Goal: Task Accomplishment & Management: Use online tool/utility

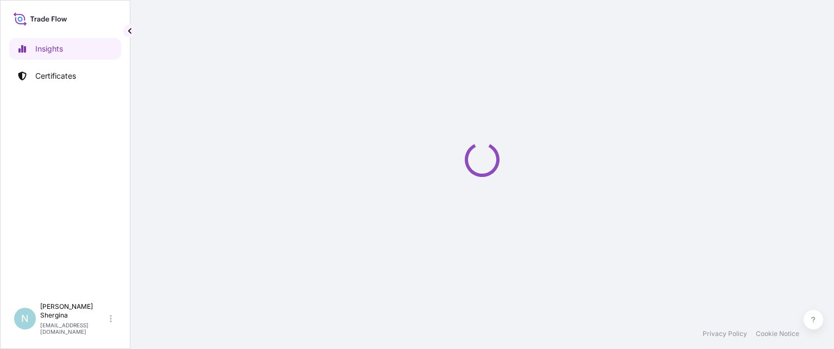
select select "2025"
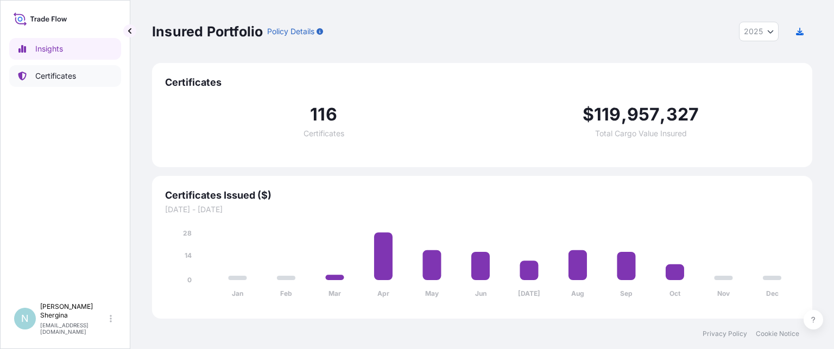
click at [69, 71] on p "Certificates" at bounding box center [55, 76] width 41 height 11
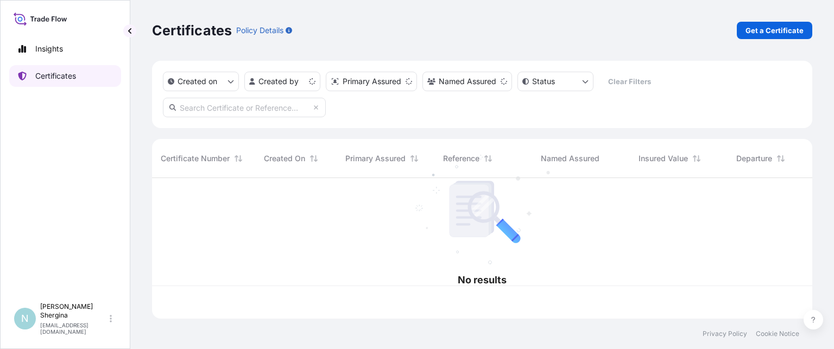
scroll to position [138, 651]
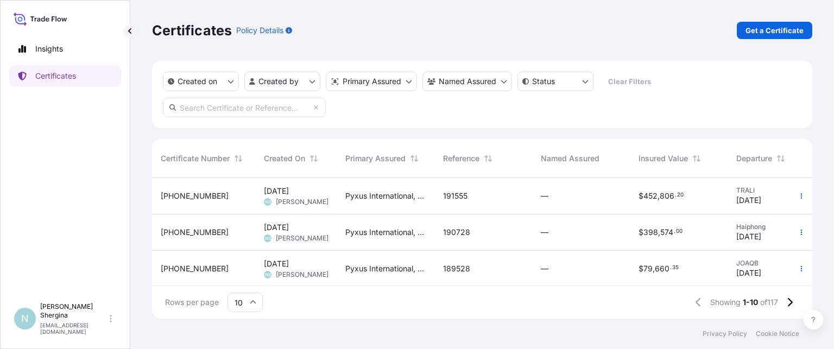
click at [215, 106] on input "text" at bounding box center [244, 108] width 163 height 20
type input "v"
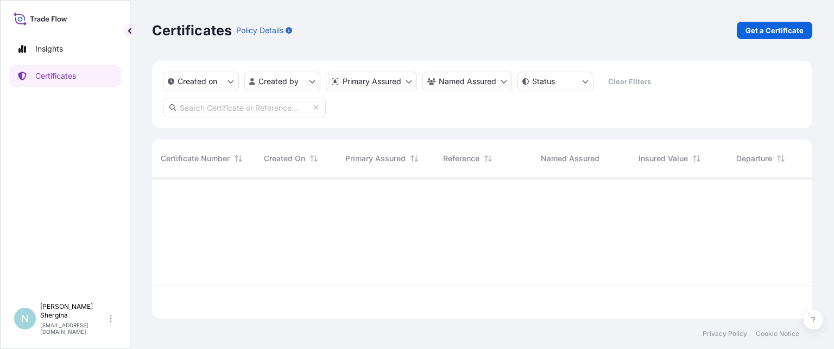
paste input "191222"
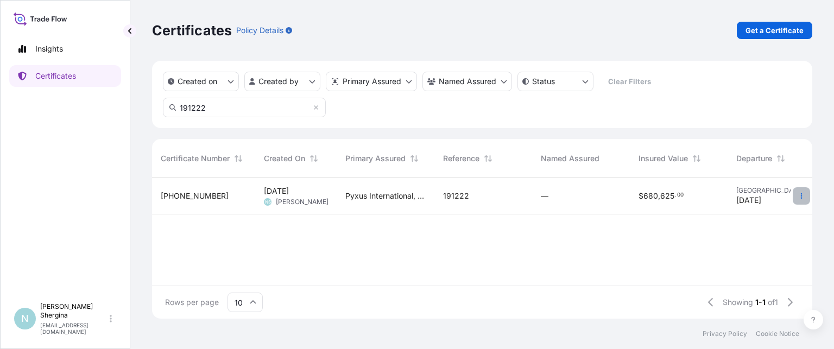
type input "191222"
click at [805, 198] on button "button" at bounding box center [800, 195] width 17 height 17
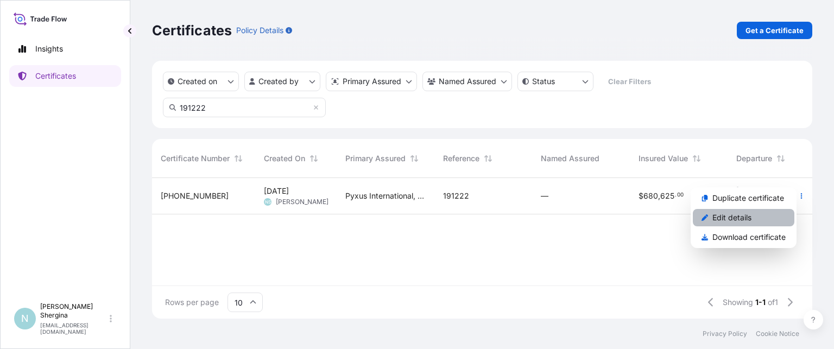
click at [744, 219] on p "Edit details" at bounding box center [731, 217] width 39 height 11
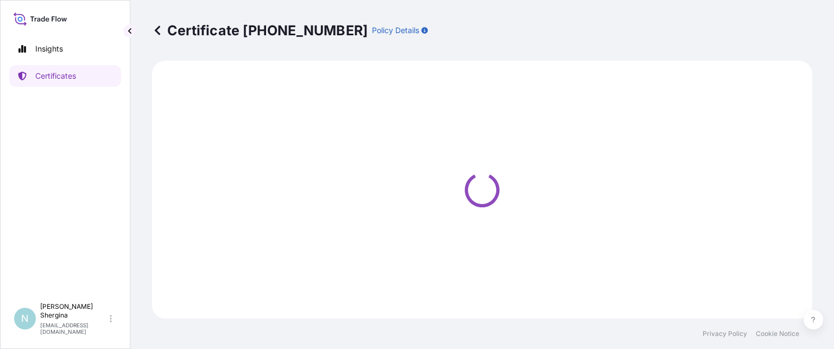
select select "Ocean Vessel"
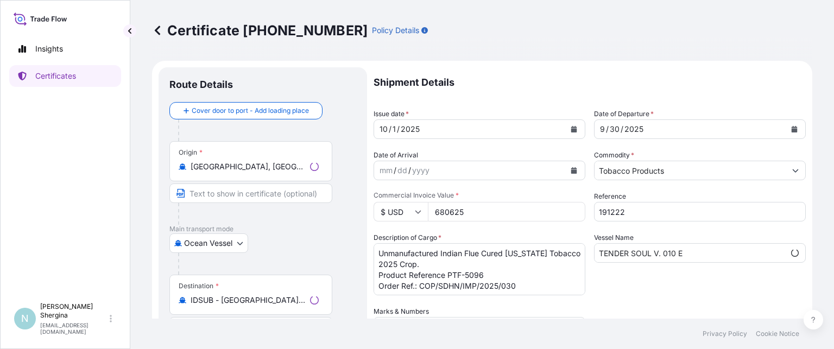
select select "31548"
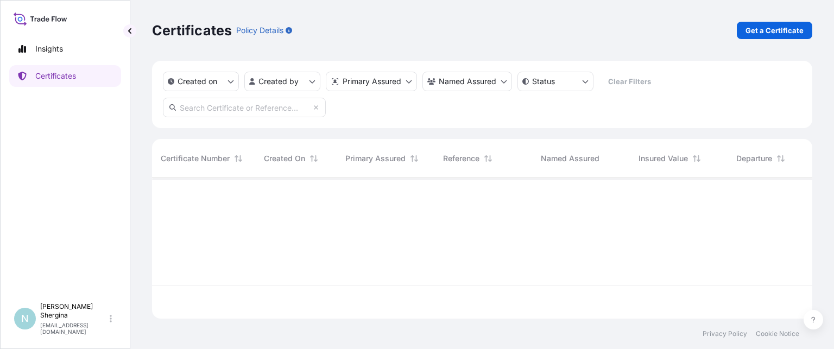
scroll to position [138, 651]
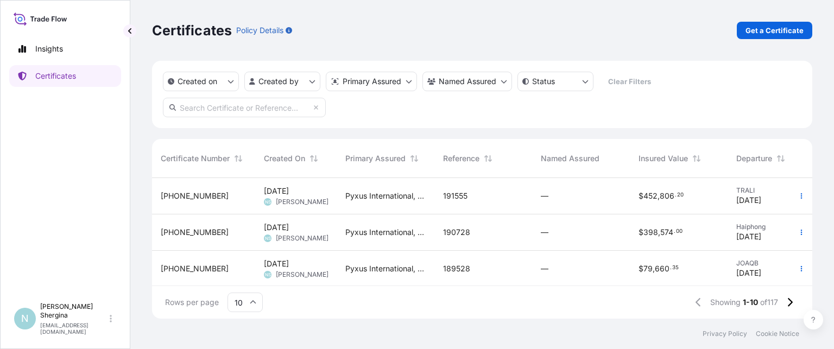
click at [241, 102] on input "text" at bounding box center [244, 108] width 163 height 20
paste input "191222"
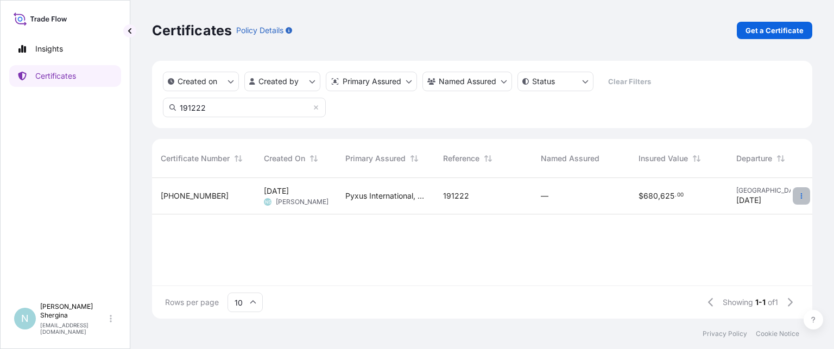
type input "191222"
click at [803, 198] on icon "button" at bounding box center [801, 196] width 7 height 7
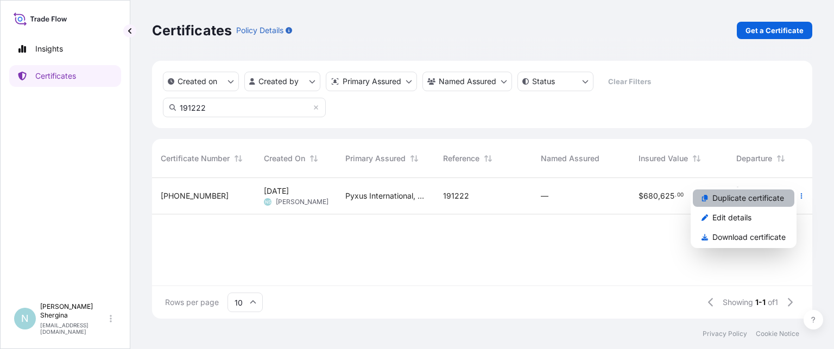
click at [779, 198] on p "Duplicate certificate" at bounding box center [748, 198] width 72 height 11
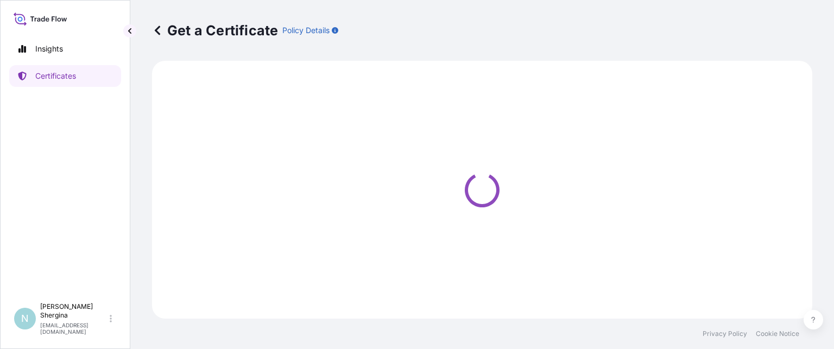
select select "Ocean Vessel"
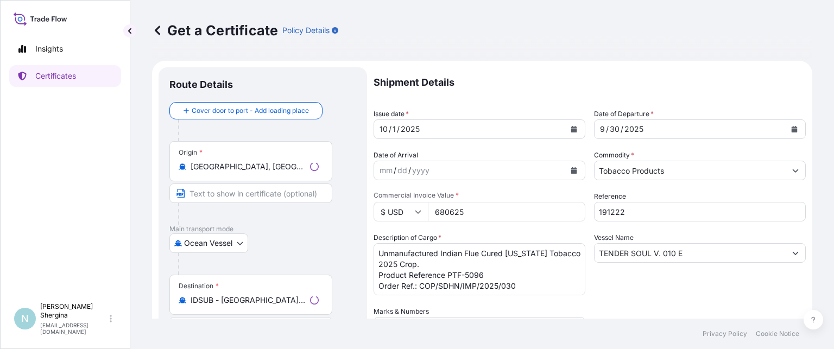
select select "31548"
drag, startPoint x: 641, startPoint y: 213, endPoint x: 523, endPoint y: 208, distance: 117.9
click at [523, 208] on div "Shipment Details Issue date * [DATE] Date of Departure * [DATE] Date of Arrival…" at bounding box center [589, 305] width 432 height 476
paste input "30"
type input "191230"
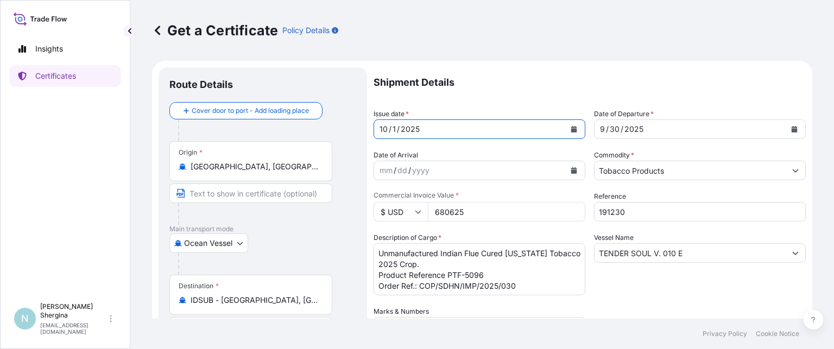
click at [569, 124] on button "Calendar" at bounding box center [573, 128] width 17 height 17
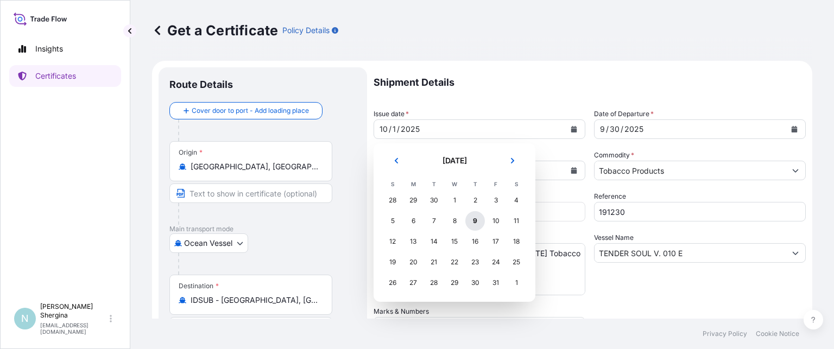
click at [474, 219] on div "9" at bounding box center [475, 221] width 20 height 20
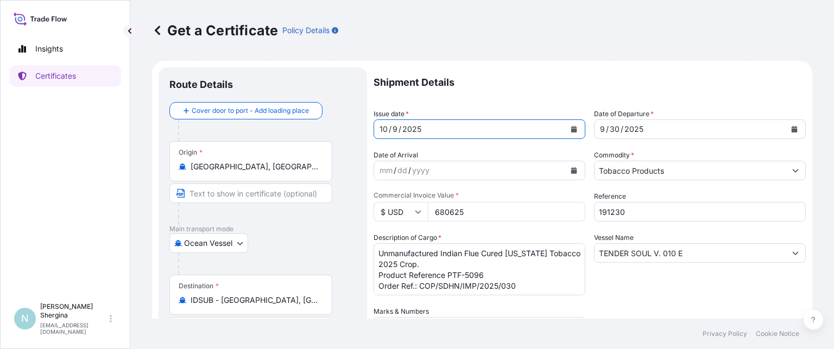
click at [786, 124] on button "Calendar" at bounding box center [793, 128] width 17 height 17
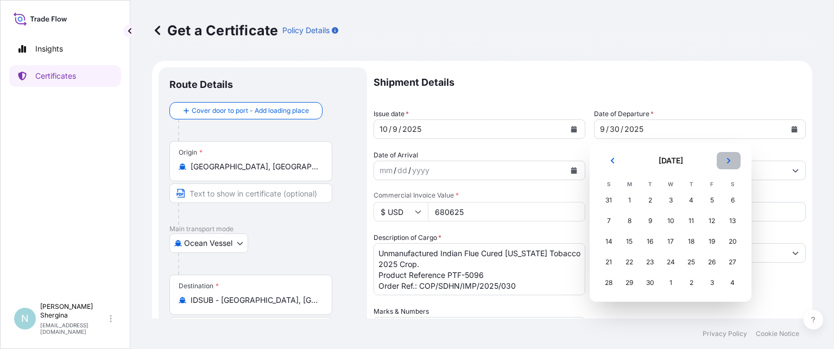
click at [727, 158] on icon "Next" at bounding box center [728, 160] width 3 height 5
click at [651, 220] on div "7" at bounding box center [650, 221] width 20 height 20
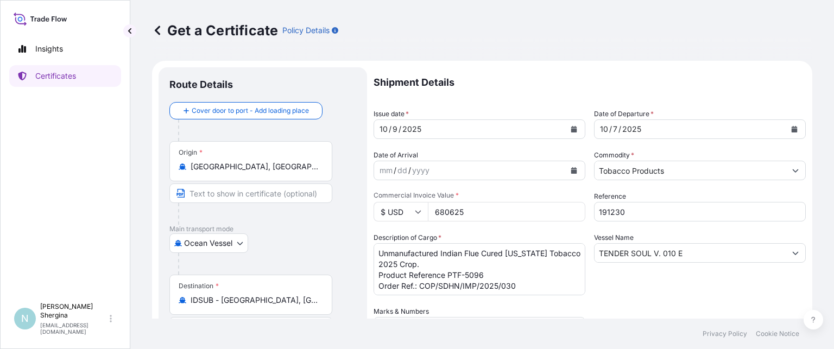
drag, startPoint x: 474, startPoint y: 210, endPoint x: 383, endPoint y: 210, distance: 91.2
click at [383, 210] on div "$ USD 680625" at bounding box center [479, 212] width 212 height 20
type input "609622.2"
drag, startPoint x: 645, startPoint y: 252, endPoint x: 501, endPoint y: 200, distance: 152.3
click at [483, 238] on div "Shipment Details Issue date * [DATE] Date of Departure * [DATE] Date of Arrival…" at bounding box center [589, 305] width 432 height 476
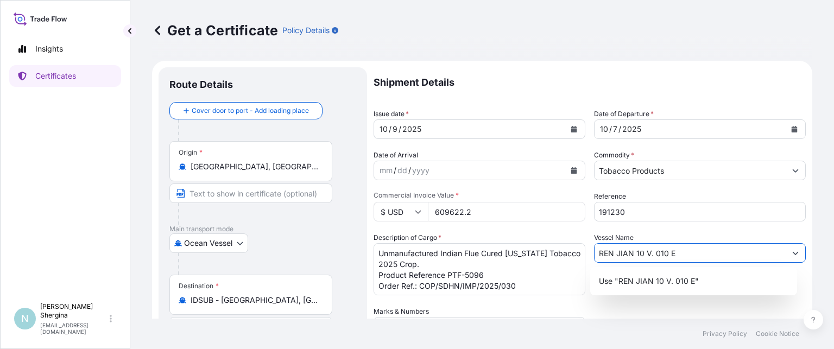
click at [655, 251] on input "REN JIAN 10 V. 010 E" at bounding box center [689, 253] width 191 height 20
type input "REN JIAN 10 V. 006 E"
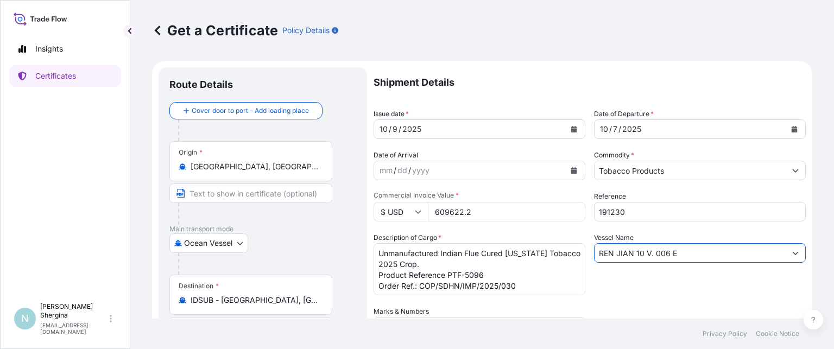
click at [505, 271] on textarea "Unmanufactured Indian Flue Cured [US_STATE] Tobacco 2025 Crop. Product Referenc…" at bounding box center [479, 269] width 212 height 52
click at [519, 285] on textarea "Unmanufactured Indian Flue Cured [US_STATE] Tobacco 2025 Crop. Product Referenc…" at bounding box center [479, 269] width 212 height 52
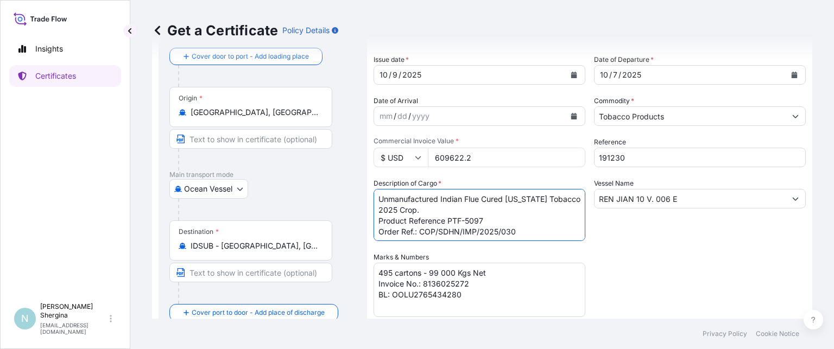
type textarea "Unmanufactured Indian Flue Cured [US_STATE] Tobacco 2025 Crop. Product Referenc…"
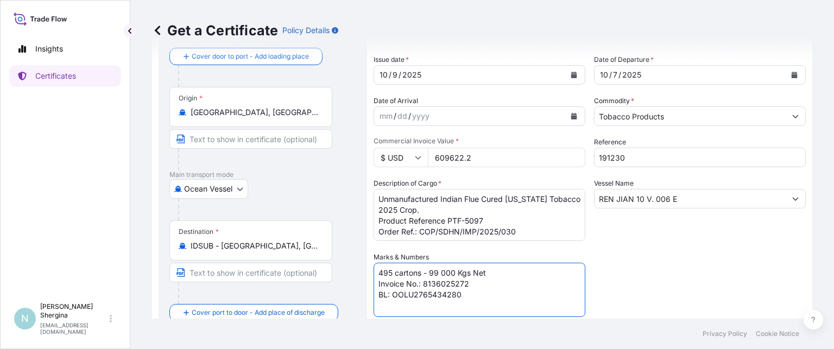
drag, startPoint x: 430, startPoint y: 272, endPoint x: 447, endPoint y: 272, distance: 17.4
click at [447, 272] on textarea "495 cartons - 99 000 Kgs Net Invoice No.: 8136025272 BL: OOLU2765434280" at bounding box center [479, 290] width 212 height 54
drag, startPoint x: 423, startPoint y: 284, endPoint x: 467, endPoint y: 284, distance: 43.4
click at [467, 284] on textarea "495 cartons - 99 000 Kgs Net Invoice No.: 8136025272 BL: OOLU2765434280" at bounding box center [479, 290] width 212 height 54
paste textarea "33"
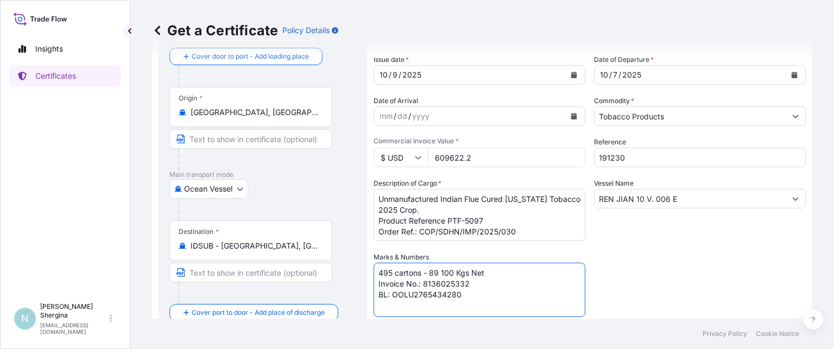
click at [432, 297] on textarea "495 cartons - 99 000 Kgs Net Invoice No.: 8136025272 BL: OOLU2765434280" at bounding box center [479, 290] width 212 height 54
drag, startPoint x: 430, startPoint y: 294, endPoint x: 460, endPoint y: 295, distance: 29.3
click at [460, 295] on textarea "495 cartons - 99 000 Kgs Net Invoice No.: 8136025272 BL: OOLU2765434280" at bounding box center [479, 290] width 212 height 54
type textarea "495 cartons - 89 100 Kgs Net Invoice No.: 8136025332 BL: OOLU2765560790"
click at [677, 277] on div "Shipment Details Issue date * [DATE] Date of Departure * [DATE] Date of Arrival…" at bounding box center [589, 251] width 432 height 476
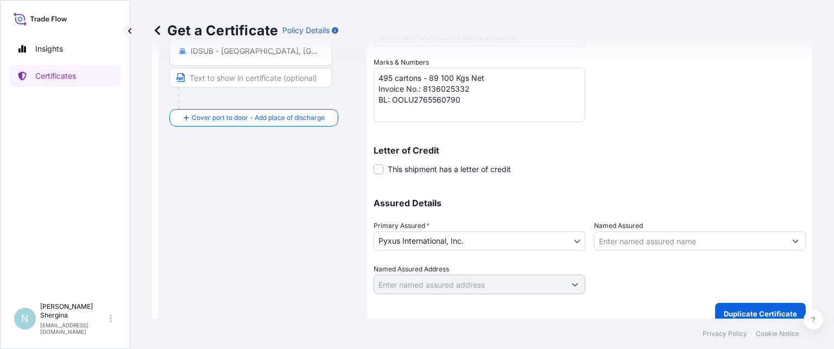
scroll to position [260, 0]
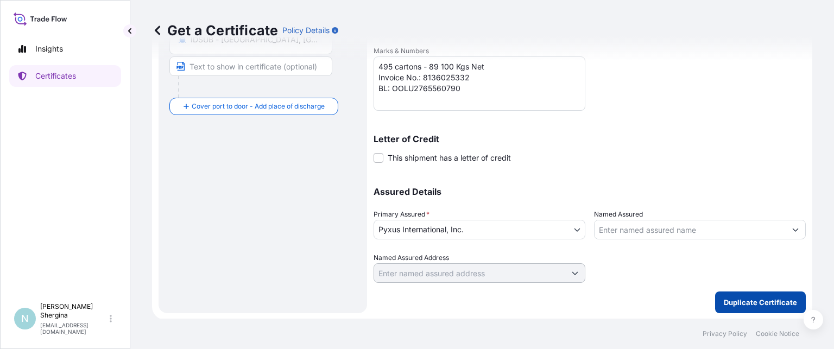
click at [749, 301] on p "Duplicate Certificate" at bounding box center [759, 302] width 73 height 11
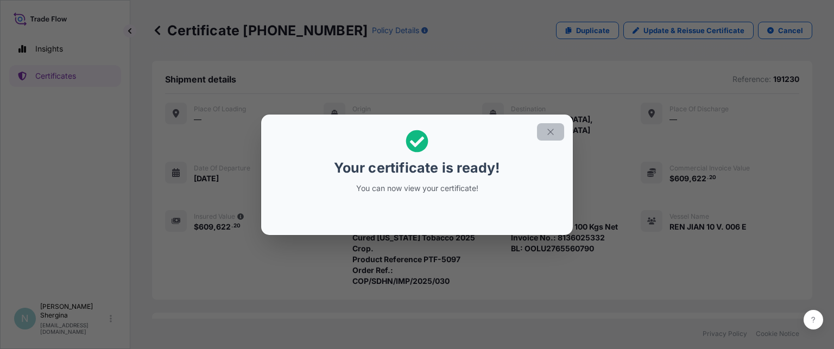
click at [551, 130] on icon "button" at bounding box center [550, 132] width 6 height 6
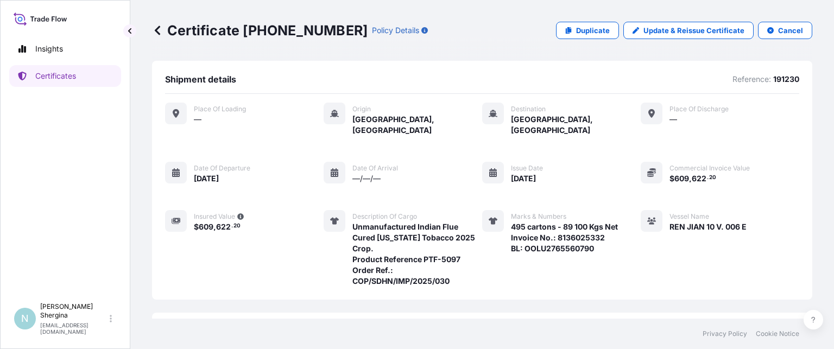
scroll to position [171, 0]
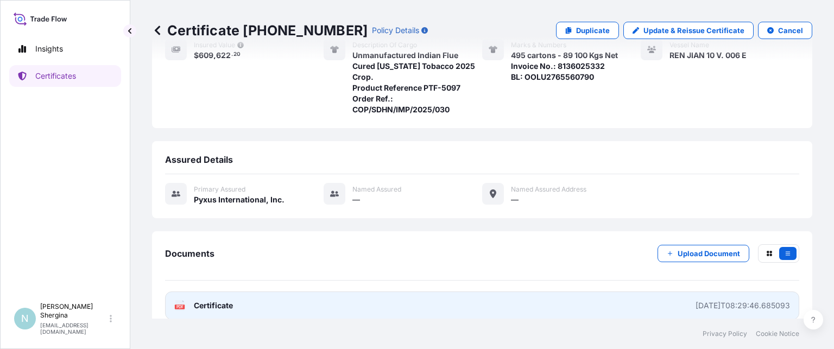
click at [695, 300] on div "[DATE]T08:29:46.685093" at bounding box center [742, 305] width 94 height 11
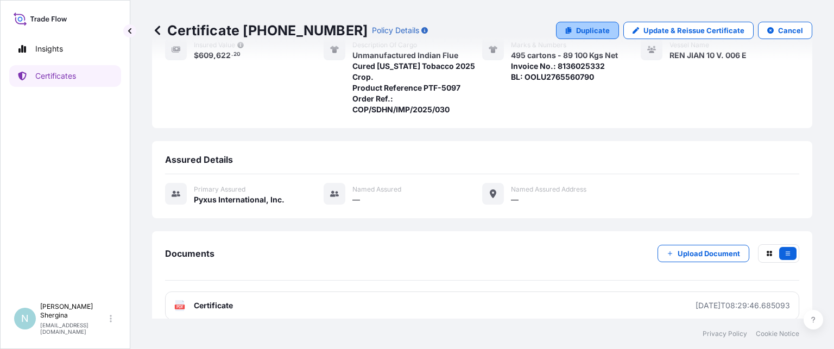
click at [582, 33] on p "Duplicate" at bounding box center [593, 30] width 34 height 11
select select "Ocean Vessel"
select select "31548"
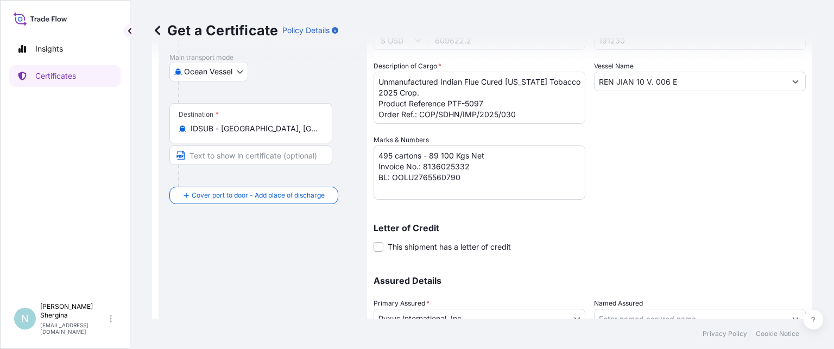
click at [679, 221] on div "Letter of Credit This shipment has a letter of credit Letter of credit * Letter…" at bounding box center [589, 232] width 432 height 42
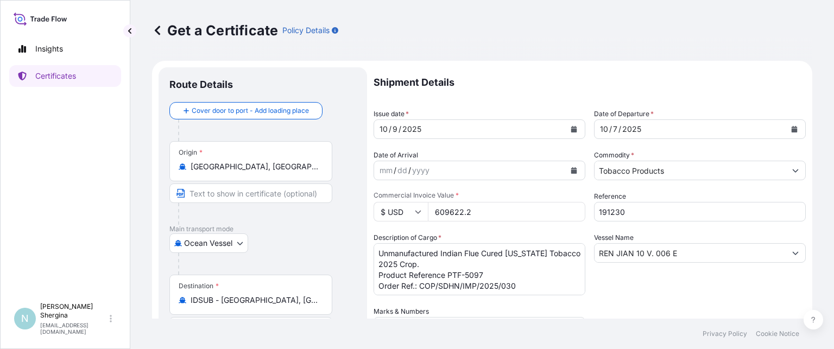
click at [672, 211] on input "191230" at bounding box center [700, 212] width 212 height 20
click at [656, 213] on input "191230" at bounding box center [700, 212] width 212 height 20
type input "191231"
click at [656, 283] on div "Vessel Name [PERSON_NAME] 10 V. 006 E" at bounding box center [700, 263] width 212 height 63
click at [640, 271] on div "Vessel Name [PERSON_NAME] 10 V. 006 E" at bounding box center [700, 263] width 212 height 63
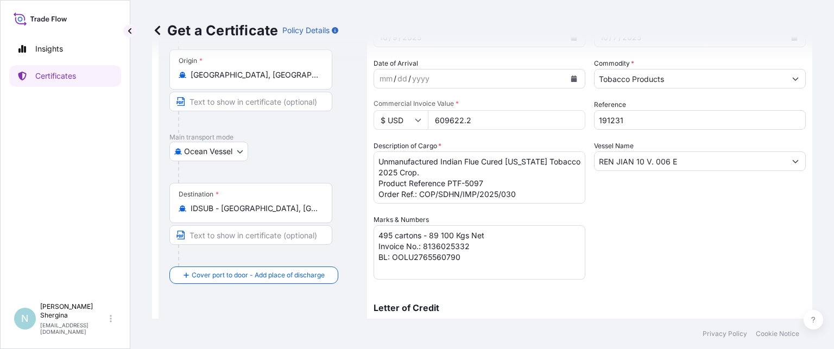
scroll to position [109, 0]
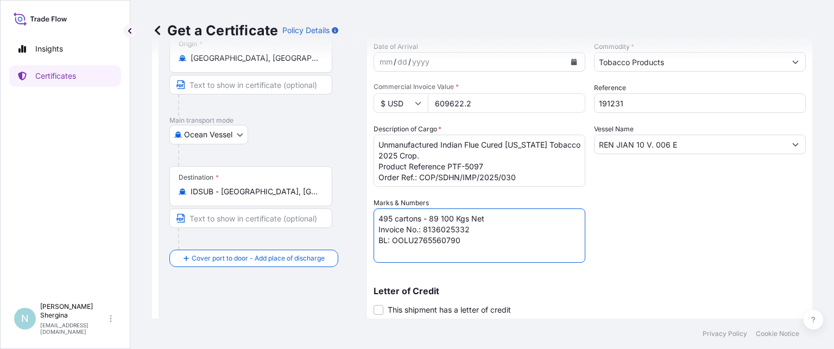
click at [489, 230] on textarea "495 cartons - 89 100 Kgs Net Invoice No.: 8136025332 BL: OOLU2765560790" at bounding box center [479, 235] width 212 height 54
click at [438, 239] on textarea "495 cartons - 89 100 Kgs Net Invoice No.: 8136025332 BL: OOLU2765560790" at bounding box center [479, 235] width 212 height 54
type textarea "495 cartons - 89 100 Kgs Net Invoice No.: 8136025333 BL: OOLU2765561210"
click at [705, 226] on div "Shipment Details Issue date * [DATE] Date of Departure * [DATE] Date of Arrival…" at bounding box center [589, 197] width 432 height 476
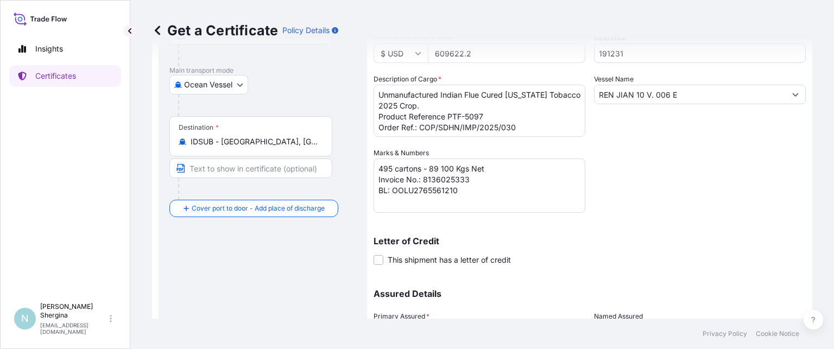
scroll to position [260, 0]
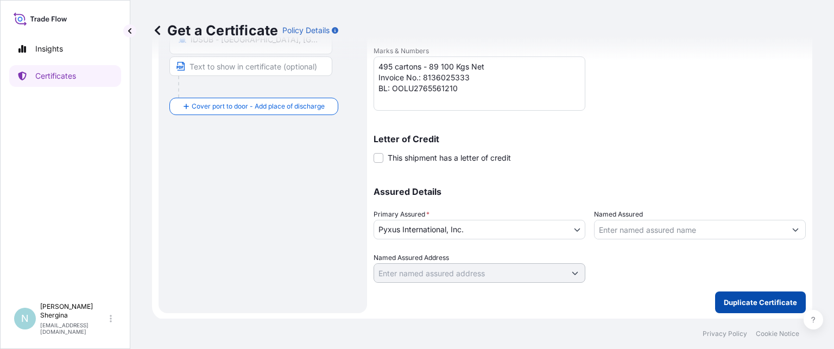
click at [736, 297] on p "Duplicate Certificate" at bounding box center [759, 302] width 73 height 11
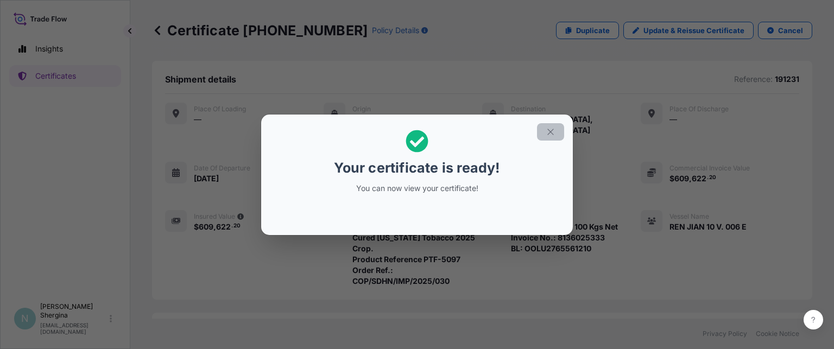
click at [550, 126] on button "button" at bounding box center [550, 131] width 27 height 17
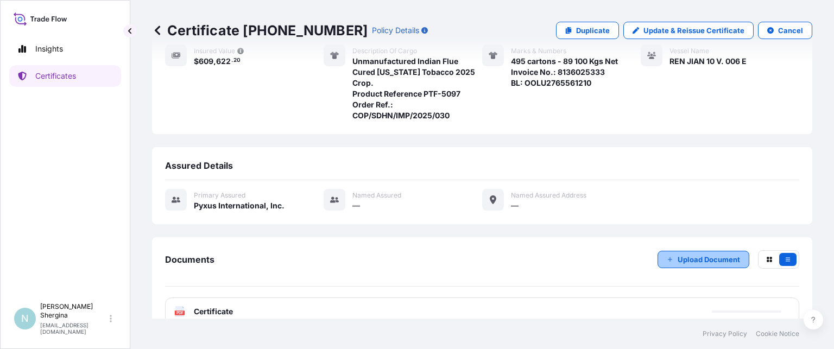
scroll to position [171, 0]
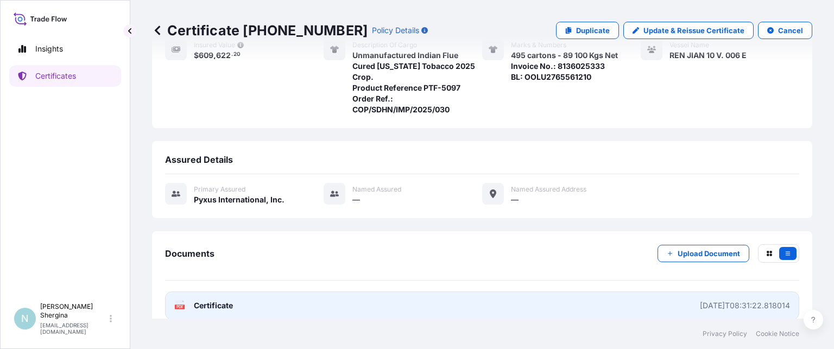
click at [700, 300] on div "[DATE]T08:31:22.818014" at bounding box center [745, 305] width 90 height 11
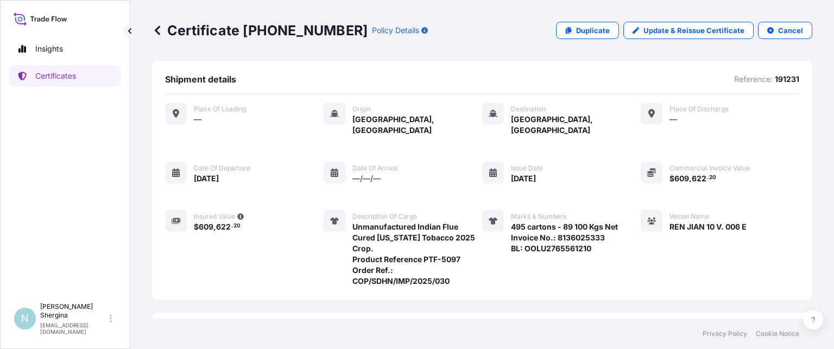
scroll to position [109, 0]
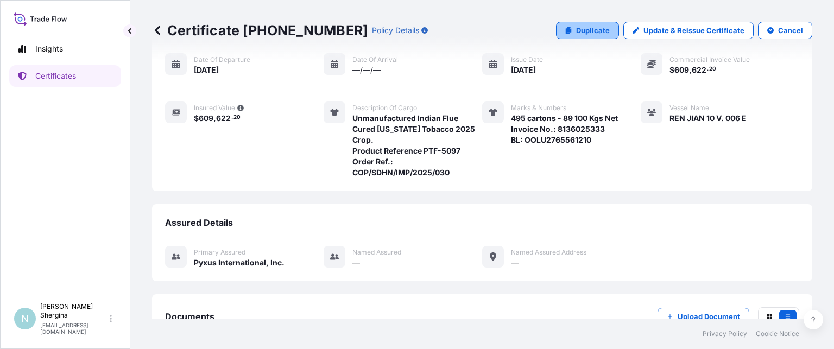
click at [576, 30] on p "Duplicate" at bounding box center [593, 30] width 34 height 11
select select "Ocean Vessel"
select select "31548"
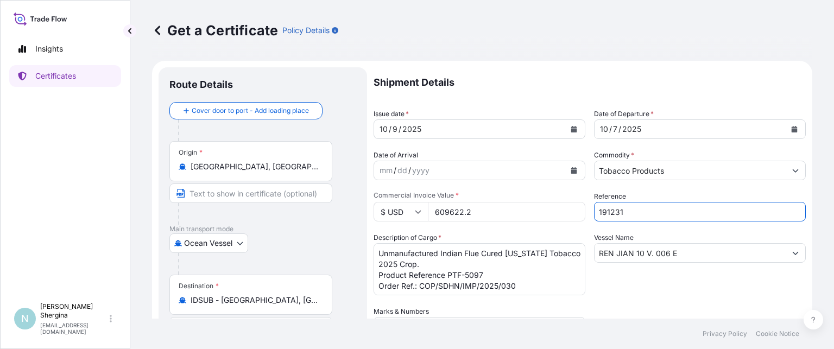
drag, startPoint x: 626, startPoint y: 208, endPoint x: 536, endPoint y: 204, distance: 90.2
click at [536, 204] on div "Shipment Details Issue date * [DATE] Date of Departure * [DATE] Date of Arrival…" at bounding box center [589, 305] width 432 height 476
paste input "24"
type input "191224"
drag, startPoint x: 493, startPoint y: 210, endPoint x: 359, endPoint y: 209, distance: 133.5
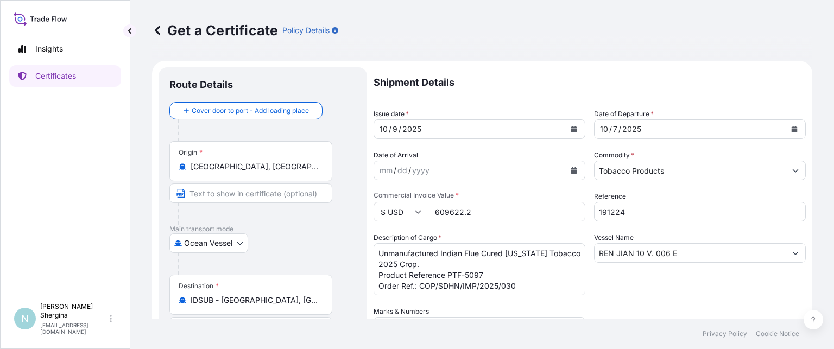
click at [359, 209] on form "Route Details Cover door to port - Add loading place Place of loading Road / [G…" at bounding box center [482, 320] width 660 height 519
type input "605701.8"
click at [512, 274] on textarea "Unmanufactured Indian Flue Cured [US_STATE] Tobacco 2025 Crop. Product Referenc…" at bounding box center [479, 269] width 212 height 52
drag, startPoint x: 518, startPoint y: 285, endPoint x: 541, endPoint y: 274, distance: 26.0
click at [518, 285] on textarea "Unmanufactured Indian Flue Cured [US_STATE] Tobacco 2025 Crop. Product Referenc…" at bounding box center [479, 269] width 212 height 52
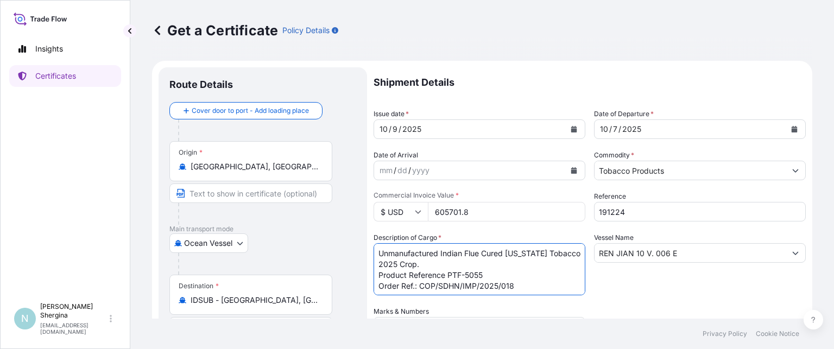
type textarea "Unmanufactured Indian Flue Cured [US_STATE] Tobacco 2025 Crop. Product Referenc…"
click at [620, 293] on div "Vessel Name [PERSON_NAME] 10 V. 006 E" at bounding box center [700, 263] width 212 height 63
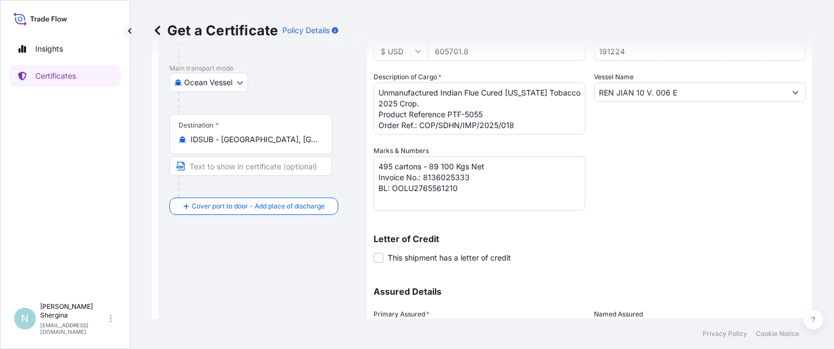
scroll to position [163, 0]
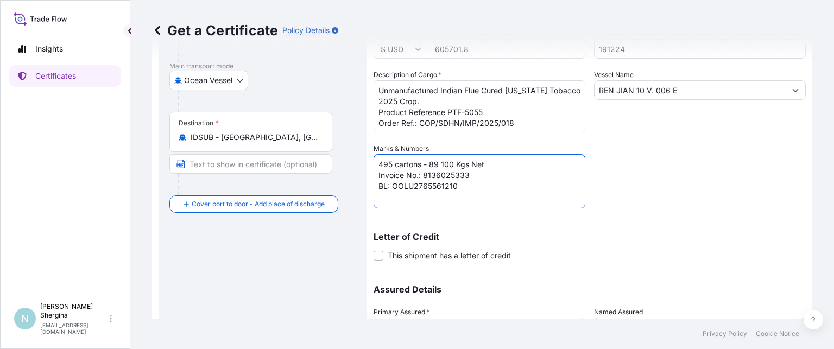
click at [497, 177] on textarea "495 cartons - 89 100 Kgs Net Invoice No.: 8136025333 BL: OOLU2765561210" at bounding box center [479, 181] width 212 height 54
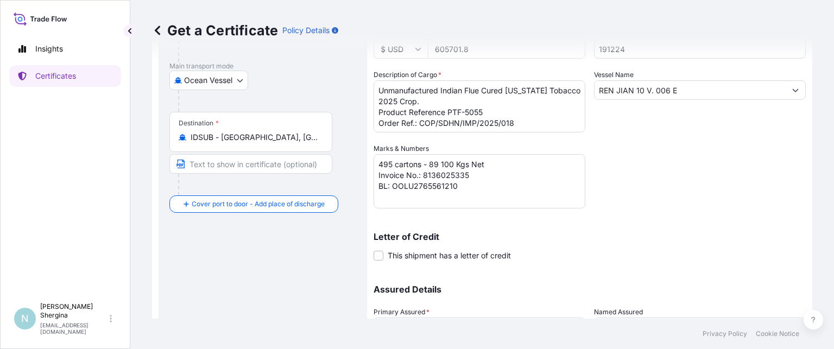
click at [465, 182] on textarea "495 cartons - 89 100 Kgs Net Invoice No.: 8136025333 BL: OOLU2765561210" at bounding box center [479, 181] width 212 height 54
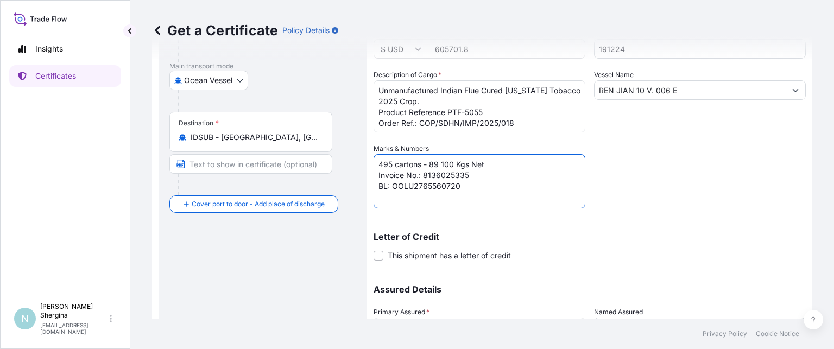
click at [425, 186] on textarea "495 cartons - 89 100 Kgs Net Invoice No.: 8136025333 BL: OOLU2765561210" at bounding box center [479, 181] width 212 height 54
click at [442, 186] on textarea "495 cartons - 89 100 Kgs Net Invoice No.: 8136025333 BL: OOLU2765561210" at bounding box center [479, 181] width 212 height 54
type textarea "495 cartons - 89 100 Kgs Net Invoice No.: 8136025335 BL: OOLU2765560720"
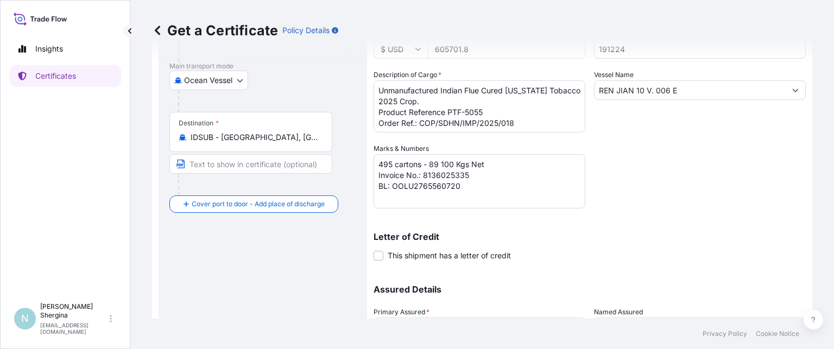
click at [651, 202] on div "Shipment Details Issue date * [DATE] Date of Departure * [DATE] Date of Arrival…" at bounding box center [589, 142] width 432 height 476
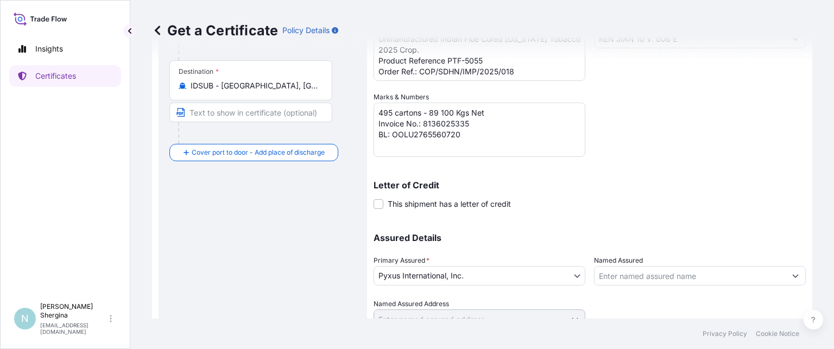
scroll to position [260, 0]
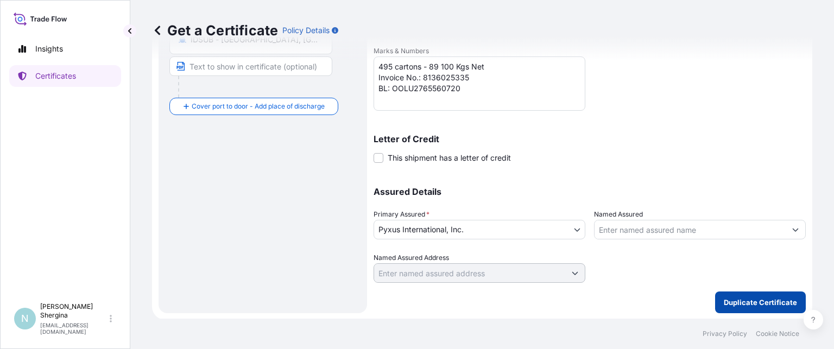
click at [755, 297] on p "Duplicate Certificate" at bounding box center [759, 302] width 73 height 11
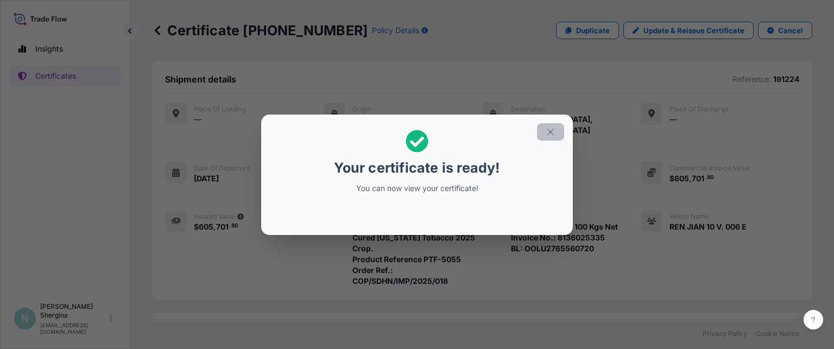
click at [545, 136] on button "button" at bounding box center [550, 131] width 27 height 17
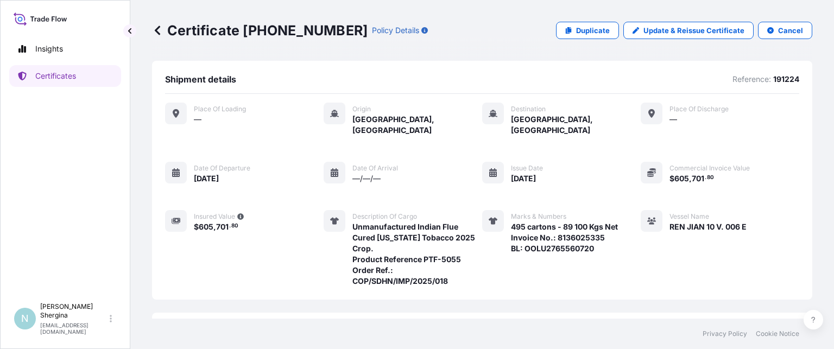
scroll to position [171, 0]
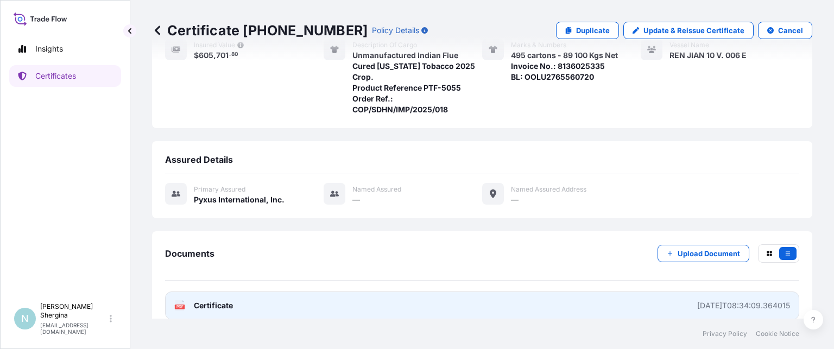
click at [721, 300] on div "[DATE]T08:34:09.364015" at bounding box center [743, 305] width 93 height 11
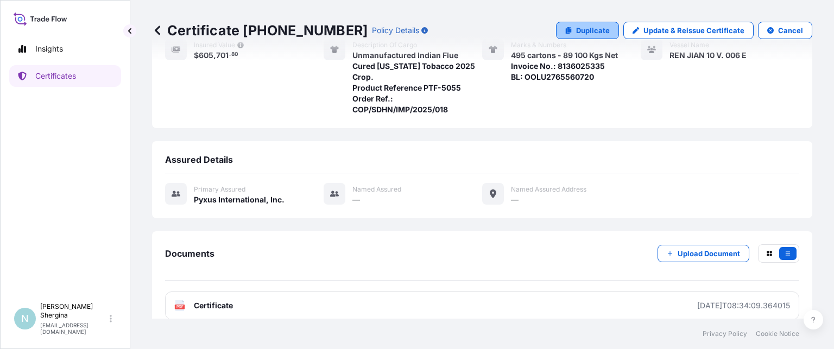
click at [590, 31] on p "Duplicate" at bounding box center [593, 30] width 34 height 11
select select "Ocean Vessel"
select select "31548"
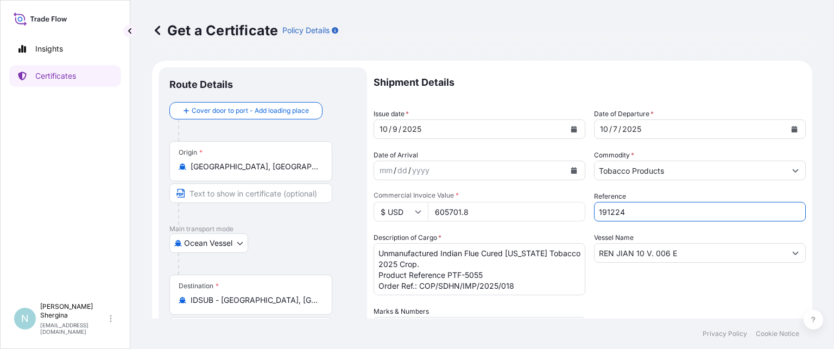
drag, startPoint x: 627, startPoint y: 205, endPoint x: 501, endPoint y: 208, distance: 126.0
click at [501, 209] on div "Shipment Details Issue date * [DATE] Date of Departure * [DATE] Date of Arrival…" at bounding box center [589, 305] width 432 height 476
paste input "5"
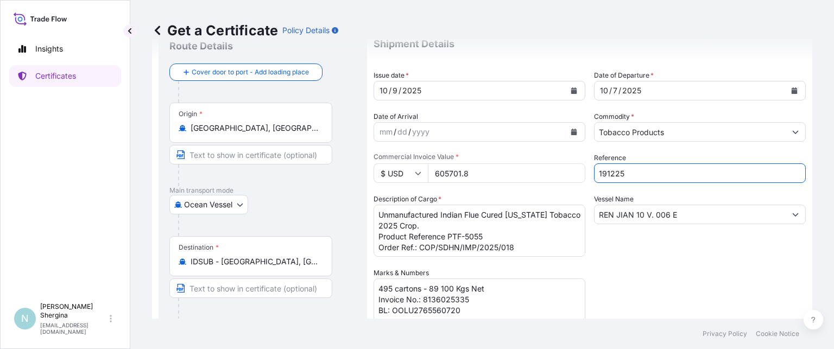
scroll to position [54, 0]
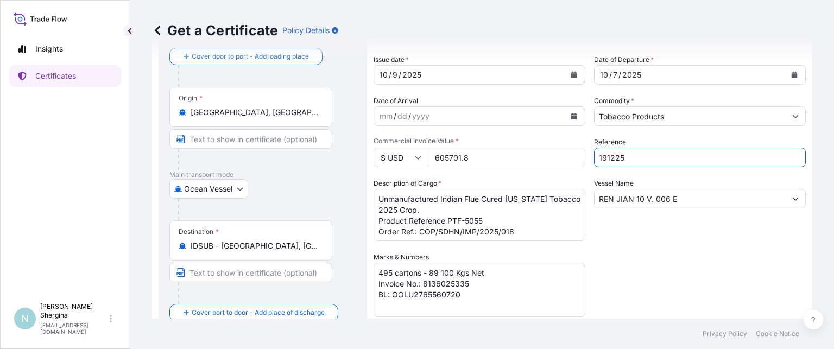
type input "191225"
click at [525, 232] on textarea "Unmanufactured Indian Flue Cured [US_STATE] Tobacco 2025 Crop. Product Referenc…" at bounding box center [479, 215] width 212 height 52
click at [507, 272] on textarea "495 cartons - 89 100 Kgs Net Invoice No.: 8136025335 BL: OOLU2765560720" at bounding box center [479, 290] width 212 height 54
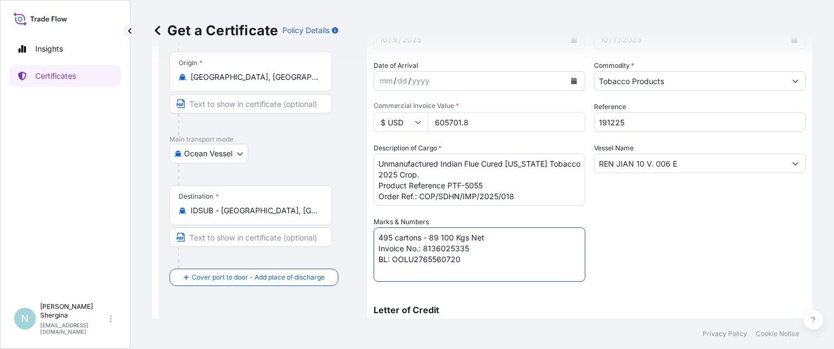
scroll to position [109, 0]
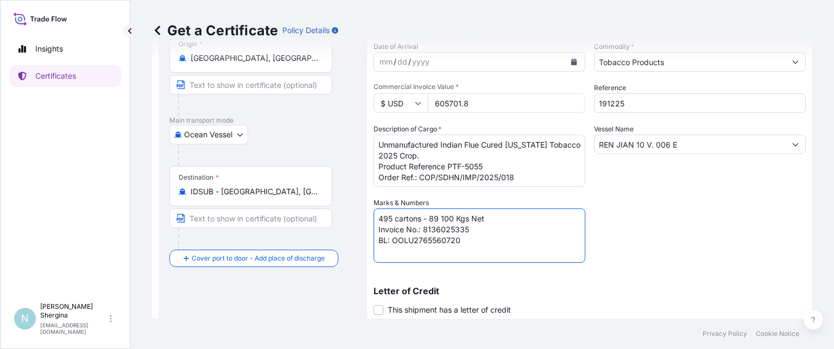
click at [484, 230] on textarea "495 cartons - 89 100 Kgs Net Invoice No.: 8136025335 BL: OOLU2765560720" at bounding box center [479, 235] width 212 height 54
click at [469, 242] on textarea "495 cartons - 89 100 Kgs Net Invoice No.: 8136025335 BL: OOLU2765560720" at bounding box center [479, 235] width 212 height 54
click at [469, 240] on textarea "495 cartons - 89 100 Kgs Net Invoice No.: 8136025335 BL: OOLU2765560720" at bounding box center [479, 235] width 212 height 54
click at [441, 241] on textarea "495 cartons - 89 100 Kgs Net Invoice No.: 8136025335 BL: OOLU2765560720" at bounding box center [479, 235] width 212 height 54
drag, startPoint x: 443, startPoint y: 240, endPoint x: 453, endPoint y: 240, distance: 9.2
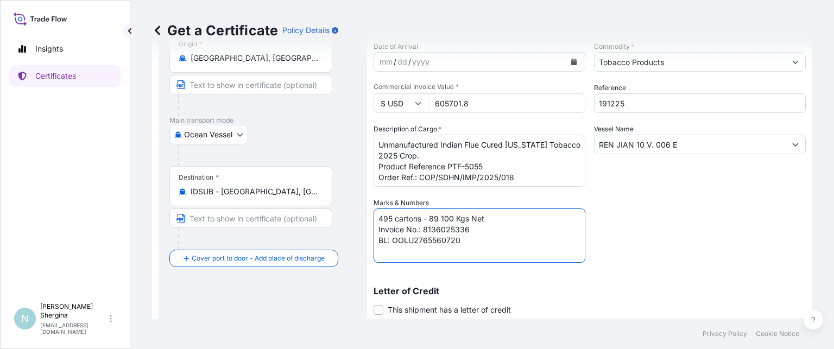
click at [453, 240] on textarea "495 cartons - 89 100 Kgs Net Invoice No.: 8136025335 BL: OOLU2765560720" at bounding box center [479, 235] width 212 height 54
type textarea "495 cartons - 89 100 Kgs Net Invoice No.: 8136025336 BL: OOLU2765560200"
click at [631, 241] on div "Shipment Details Issue date * [DATE] Date of Departure * [DATE] Date of Arrival…" at bounding box center [589, 197] width 432 height 476
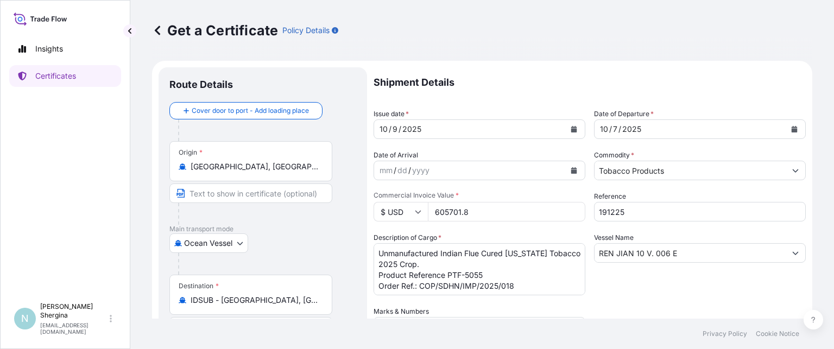
scroll to position [260, 0]
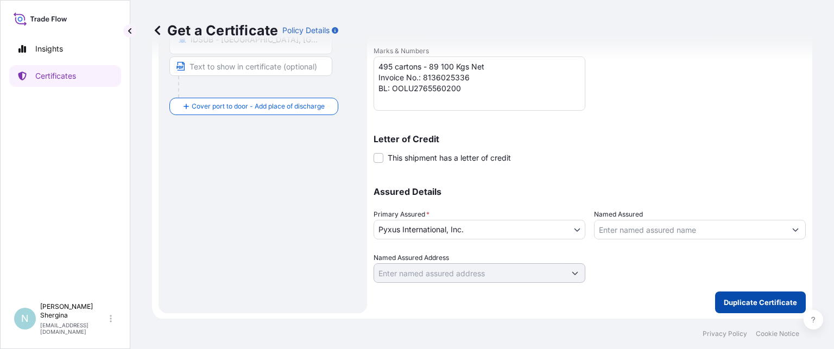
click at [732, 297] on p "Duplicate Certificate" at bounding box center [759, 302] width 73 height 11
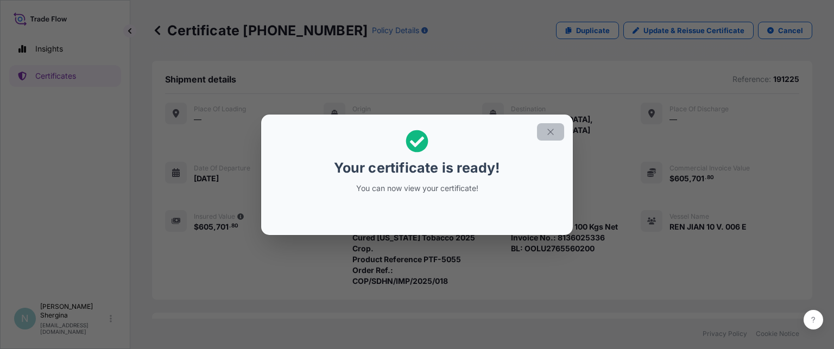
click at [546, 127] on icon "button" at bounding box center [550, 132] width 10 height 10
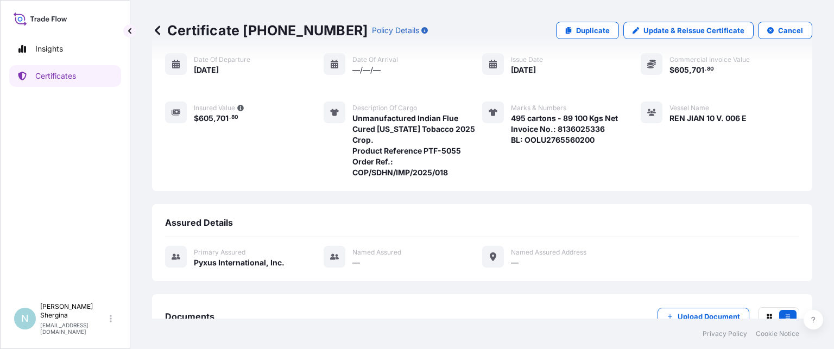
scroll to position [171, 0]
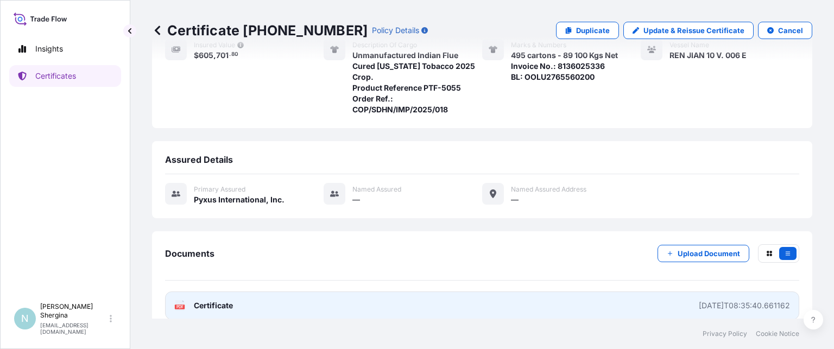
click at [599, 291] on link "PDF Certificate [DATE]T08:35:40.661162" at bounding box center [482, 305] width 634 height 28
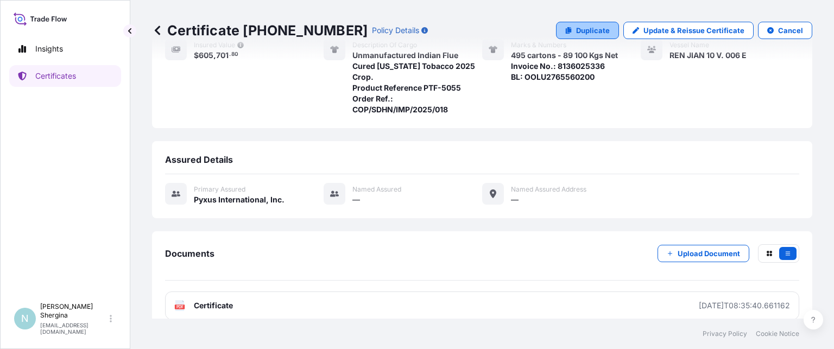
click at [592, 30] on p "Duplicate" at bounding box center [593, 30] width 34 height 11
select select "Ocean Vessel"
select select "31548"
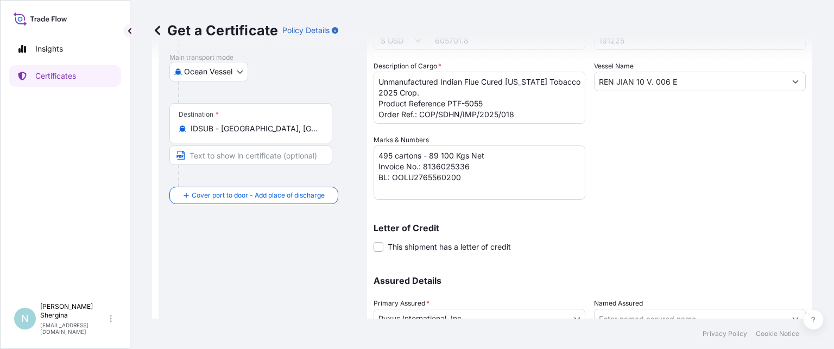
click at [708, 150] on div "Shipment Details Issue date * [DATE] Date of Departure * [DATE] Date of Arrival…" at bounding box center [589, 134] width 432 height 476
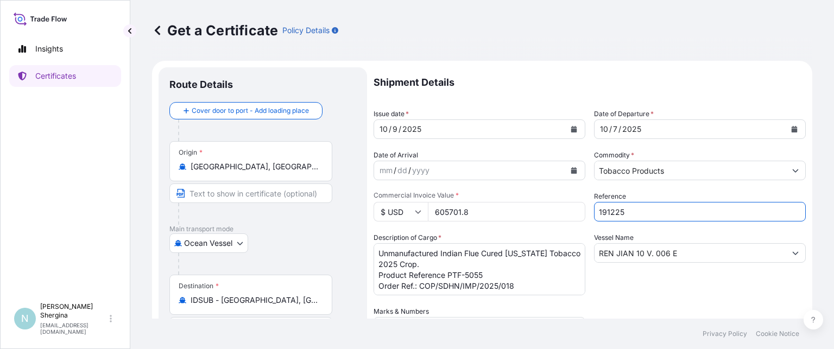
drag, startPoint x: 595, startPoint y: 212, endPoint x: 528, endPoint y: 211, distance: 66.8
click at [528, 212] on div "Shipment Details Issue date * [DATE] Date of Departure * [DATE] Date of Arrival…" at bounding box center [589, 305] width 432 height 476
paste input "6"
type input "191226"
drag, startPoint x: 446, startPoint y: 209, endPoint x: 316, endPoint y: 216, distance: 130.4
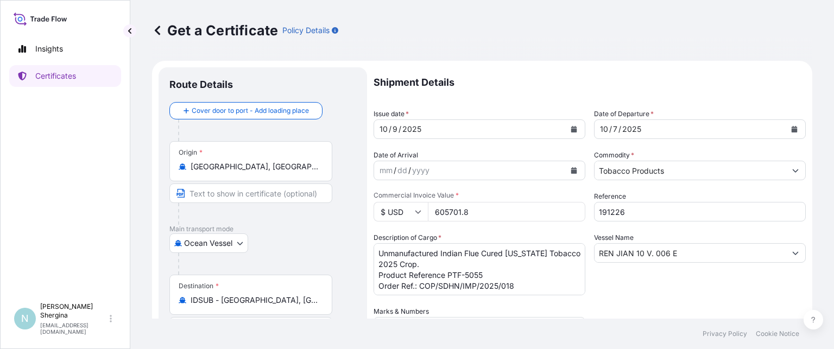
click at [326, 209] on form "Route Details Cover door to port - Add loading place Place of loading Road / [G…" at bounding box center [482, 320] width 660 height 519
type input "484561.44"
click at [659, 295] on div "Vessel Name [PERSON_NAME] 10 V. 006 E" at bounding box center [700, 263] width 212 height 63
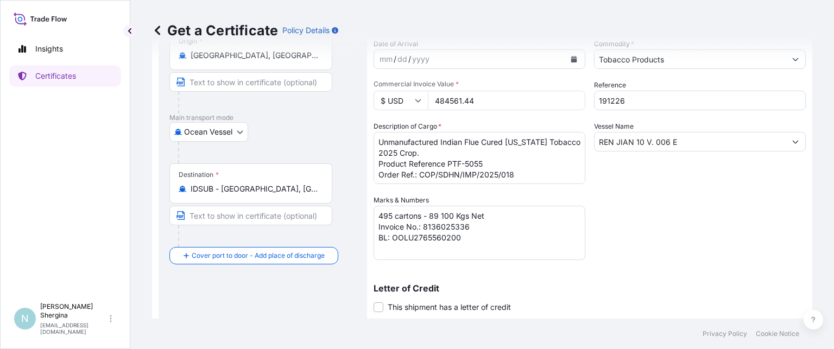
scroll to position [163, 0]
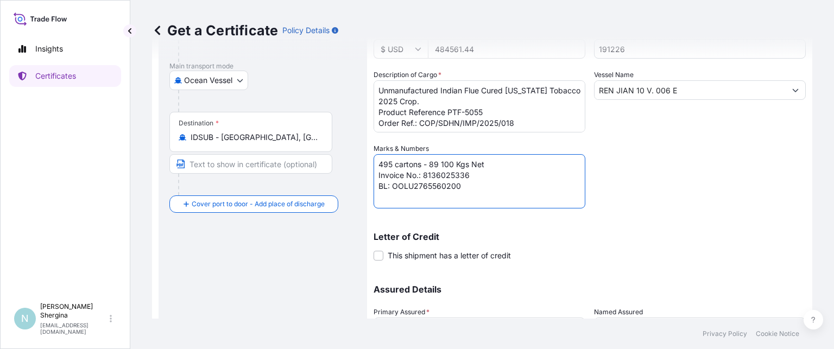
drag, startPoint x: 393, startPoint y: 162, endPoint x: 334, endPoint y: 159, distance: 59.2
click at [338, 159] on form "Route Details Cover door to port - Add loading place Place of loading Road / [G…" at bounding box center [482, 157] width 660 height 519
drag, startPoint x: 428, startPoint y: 164, endPoint x: 446, endPoint y: 164, distance: 17.9
click at [446, 164] on textarea "495 cartons - 89 100 Kgs Net Invoice No.: 8136025336 BL: OOLU2765560200" at bounding box center [479, 181] width 212 height 54
click at [471, 171] on textarea "495 cartons - 89 100 Kgs Net Invoice No.: 8136025336 BL: OOLU2765560200" at bounding box center [479, 181] width 212 height 54
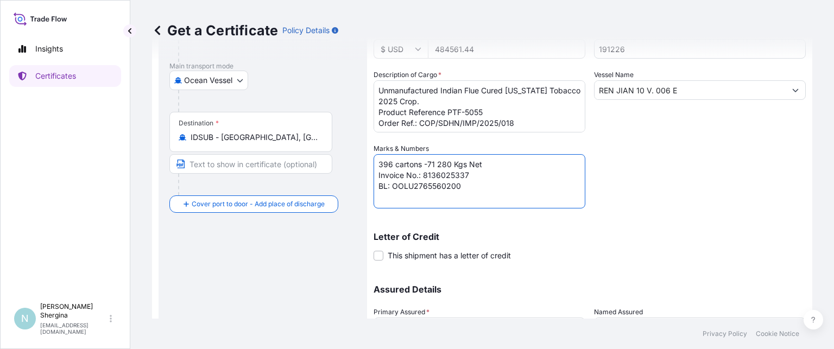
click at [477, 189] on textarea "495 cartons - 89 100 Kgs Net Invoice No.: 8136025336 BL: OOLU2765560200" at bounding box center [479, 181] width 212 height 54
click at [425, 186] on textarea "495 cartons - 89 100 Kgs Net Invoice No.: 8136025336 BL: OOLU2765560200" at bounding box center [479, 181] width 212 height 54
click at [440, 185] on textarea "495 cartons - 89 100 Kgs Net Invoice No.: 8136025336 BL: OOLU2765560200" at bounding box center [479, 181] width 212 height 54
drag, startPoint x: 446, startPoint y: 185, endPoint x: 457, endPoint y: 185, distance: 10.9
click at [457, 185] on textarea "495 cartons - 89 100 Kgs Net Invoice No.: 8136025336 BL: OOLU2765560200" at bounding box center [479, 181] width 212 height 54
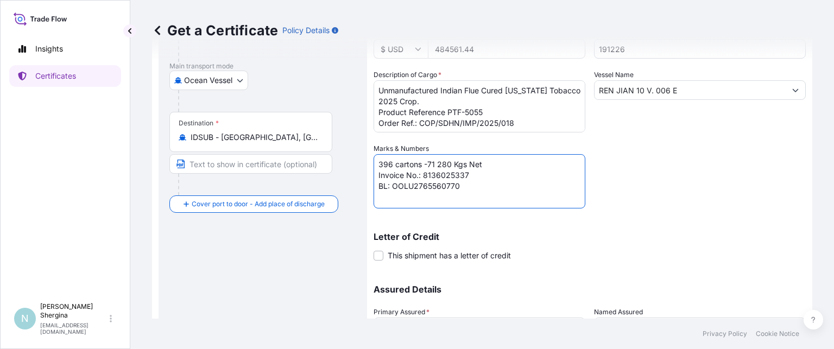
type textarea "396 cartons -71 280 Kgs Net Invoice No.: 8136025337 BL: OOLU2765560770"
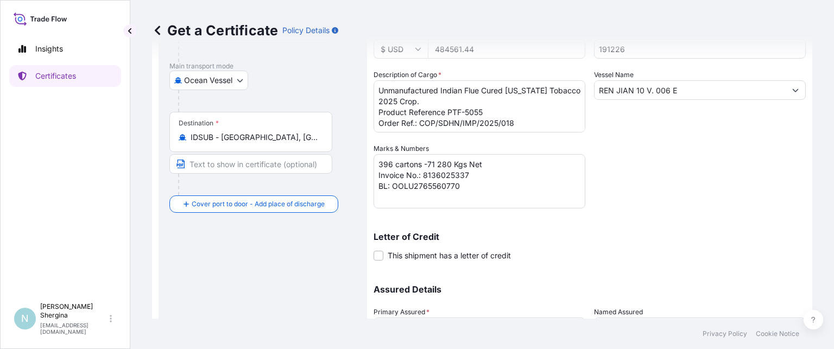
click at [697, 253] on div "Letter of Credit This shipment has a letter of credit Letter of credit * Letter…" at bounding box center [589, 246] width 432 height 29
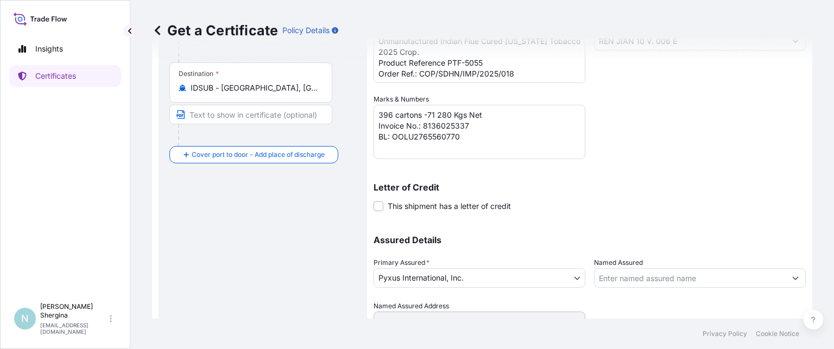
scroll to position [260, 0]
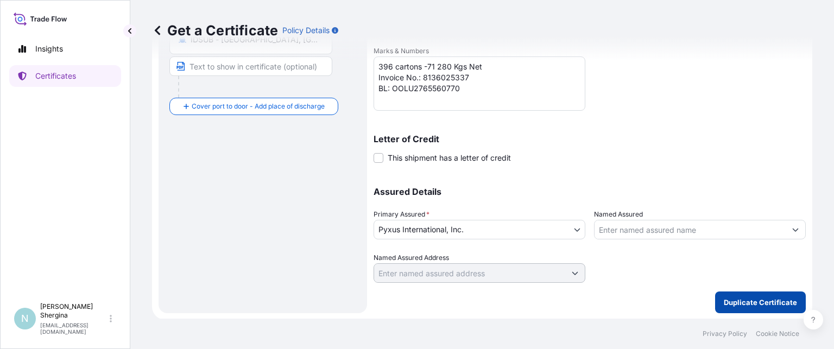
click at [732, 298] on p "Duplicate Certificate" at bounding box center [759, 302] width 73 height 11
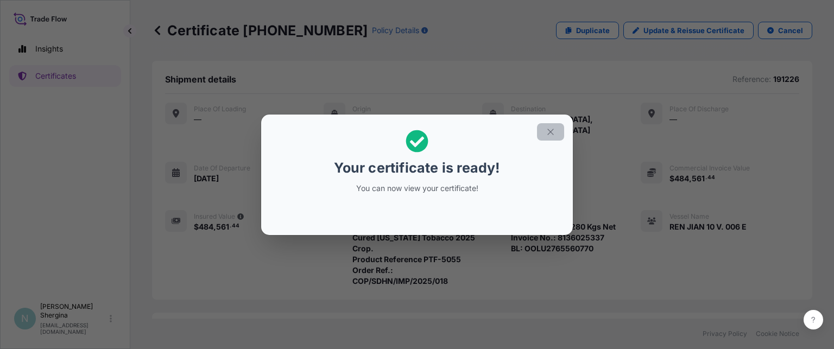
click at [550, 132] on icon "button" at bounding box center [550, 132] width 10 height 10
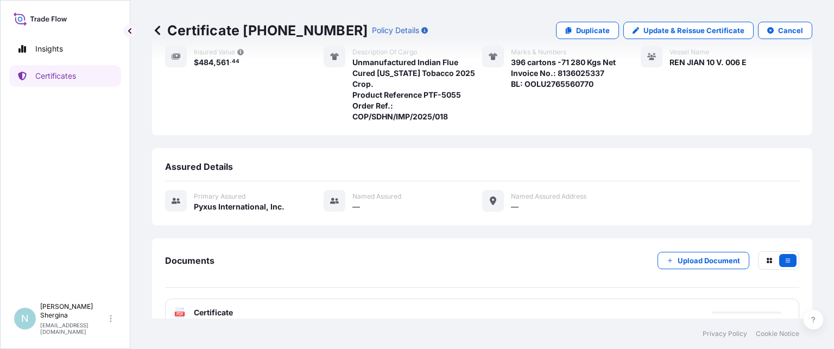
scroll to position [171, 0]
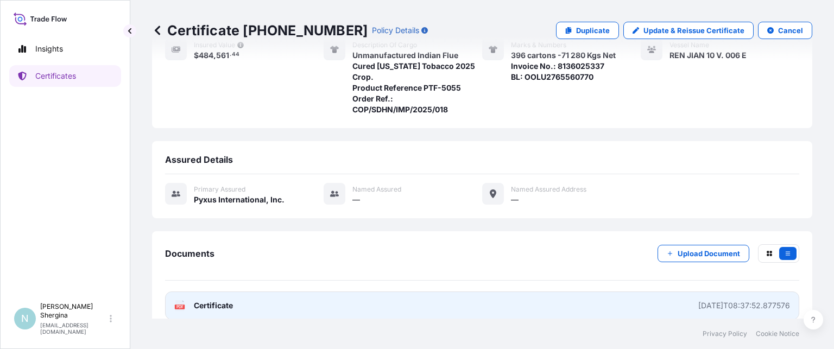
click at [748, 300] on div "[DATE]T08:37:52.877576" at bounding box center [744, 305] width 92 height 11
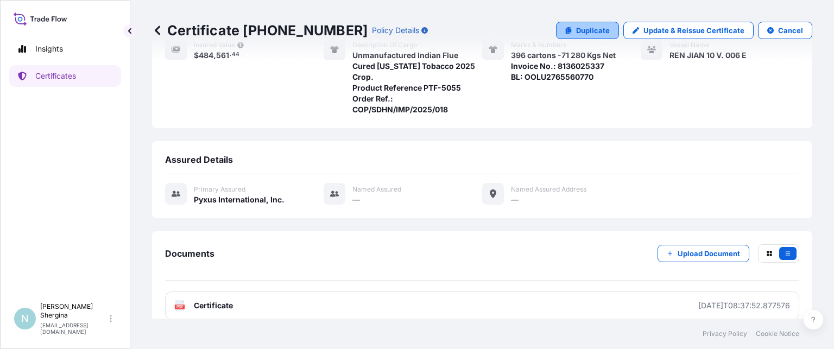
click at [590, 26] on p "Duplicate" at bounding box center [593, 30] width 34 height 11
select select "Ocean Vessel"
select select "31548"
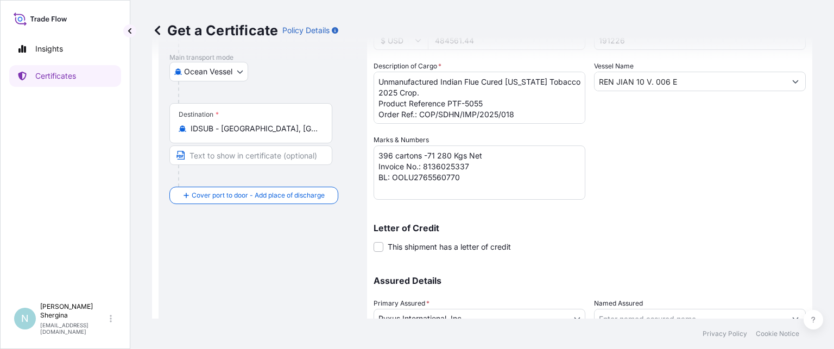
click at [638, 191] on div "Shipment Details Issue date * [DATE] Date of Departure * [DATE] Date of Arrival…" at bounding box center [589, 134] width 432 height 476
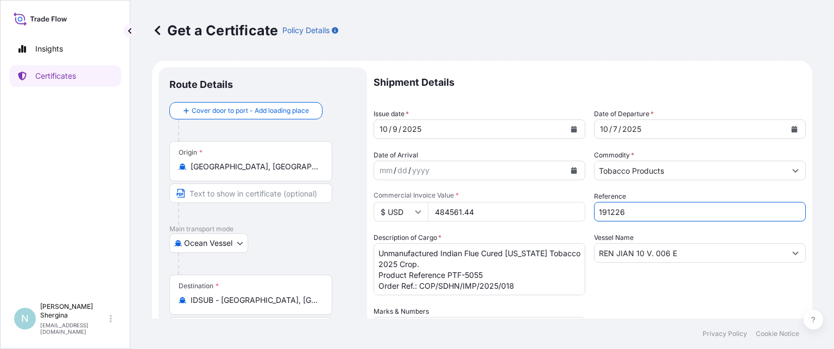
drag, startPoint x: 631, startPoint y: 209, endPoint x: 446, endPoint y: 206, distance: 184.5
click at [446, 206] on div "Shipment Details Issue date * [DATE] Date of Departure * [DATE] Date of Arrival…" at bounding box center [589, 305] width 432 height 476
paste input "32"
type input "191232"
drag, startPoint x: 466, startPoint y: 213, endPoint x: 311, endPoint y: 218, distance: 154.7
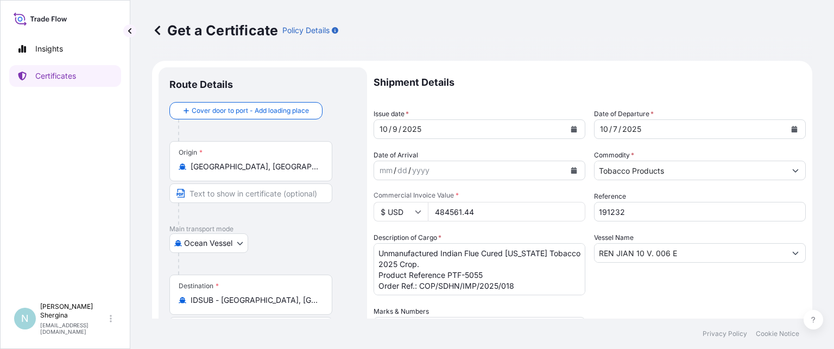
click at [319, 212] on form "Route Details Cover door to port - Add loading place Place of loading Road / [G…" at bounding box center [482, 320] width 660 height 519
type input "121924.44"
click at [641, 283] on div "Vessel Name [PERSON_NAME] 10 V. 006 E" at bounding box center [700, 263] width 212 height 63
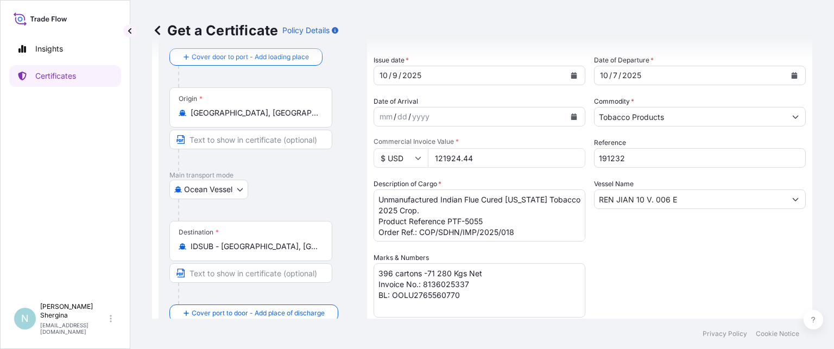
scroll to position [54, 0]
click at [493, 219] on textarea "Unmanufactured Indian Flue Cured [US_STATE] Tobacco 2025 Crop. Product Referenc…" at bounding box center [479, 215] width 212 height 52
click at [512, 230] on textarea "Unmanufactured Indian Flue Cured [US_STATE] Tobacco 2025 Crop. Product Referenc…" at bounding box center [479, 215] width 212 height 52
type textarea "Unmanufactured Indian Flue Cured [US_STATE] Tobacco 2025 Crop. Product Referenc…"
click at [647, 275] on div "Shipment Details Issue date * [DATE] Date of Departure * [DATE] Date of Arrival…" at bounding box center [589, 251] width 432 height 476
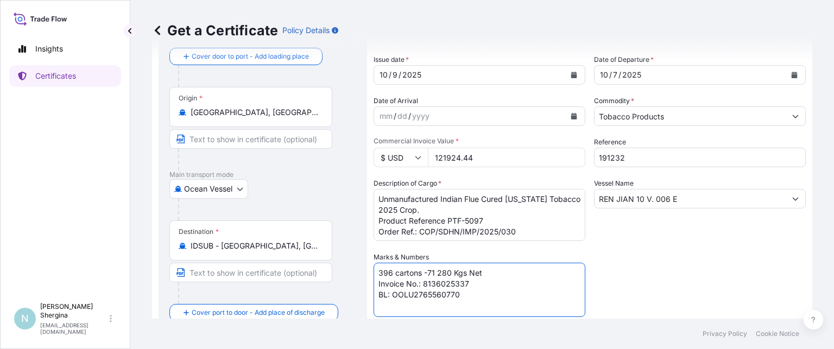
drag, startPoint x: 389, startPoint y: 272, endPoint x: 348, endPoint y: 270, distance: 40.8
click at [348, 270] on form "Route Details Cover door to port - Add loading place Place of loading Road / [G…" at bounding box center [482, 266] width 660 height 519
click at [423, 269] on textarea "396 cartons -71 280 Kgs Net Invoice No.: 8136025337 BL: OOLU2765560770" at bounding box center [479, 290] width 212 height 54
drag, startPoint x: 426, startPoint y: 271, endPoint x: 444, endPoint y: 274, distance: 18.6
click at [444, 274] on textarea "396 cartons -71 280 Kgs Net Invoice No.: 8136025337 BL: OOLU2765560770" at bounding box center [479, 290] width 212 height 54
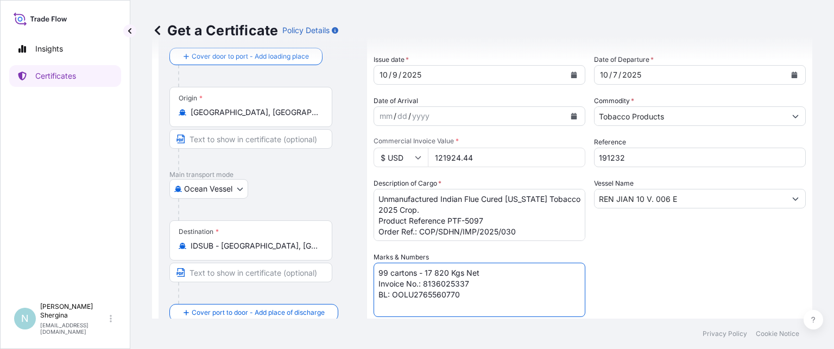
click at [479, 284] on textarea "396 cartons -71 280 Kgs Net Invoice No.: 8136025337 BL: OOLU2765560770" at bounding box center [479, 290] width 212 height 54
click at [496, 293] on textarea "396 cartons -71 280 Kgs Net Invoice No.: 8136025337 BL: OOLU2765560770" at bounding box center [479, 290] width 212 height 54
click at [448, 293] on textarea "396 cartons -71 280 Kgs Net Invoice No.: 8136025337 BL: OOLU2765560770" at bounding box center [479, 290] width 212 height 54
drag, startPoint x: 441, startPoint y: 295, endPoint x: 454, endPoint y: 294, distance: 13.0
click at [454, 294] on textarea "396 cartons -71 280 Kgs Net Invoice No.: 8136025337 BL: OOLU2765560770" at bounding box center [479, 290] width 212 height 54
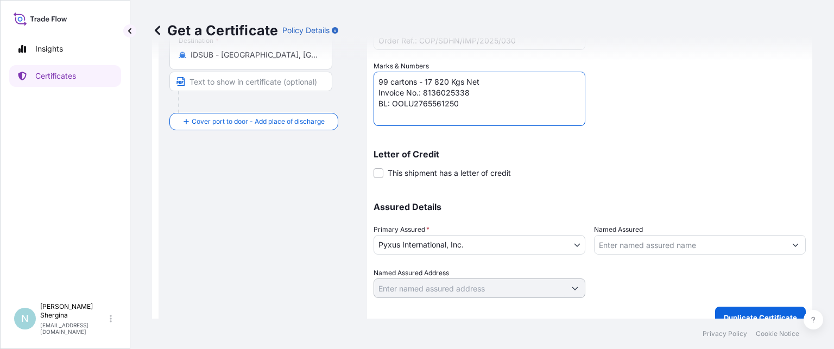
scroll to position [260, 0]
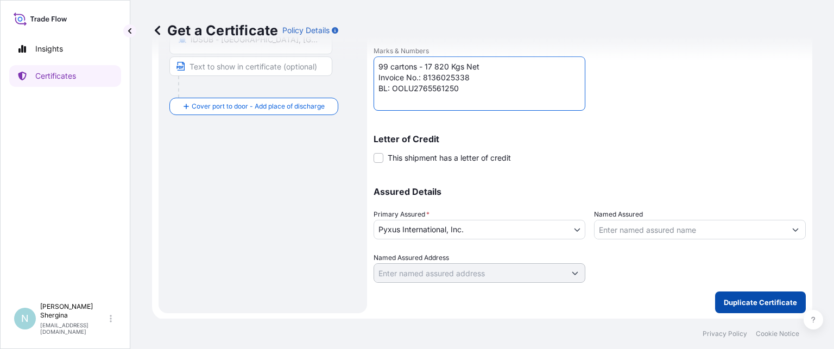
type textarea "99 cartons - 17 820 Kgs Net Invoice No.: 8136025338 BL: OOLU2765561250"
click at [723, 297] on p "Duplicate Certificate" at bounding box center [759, 302] width 73 height 11
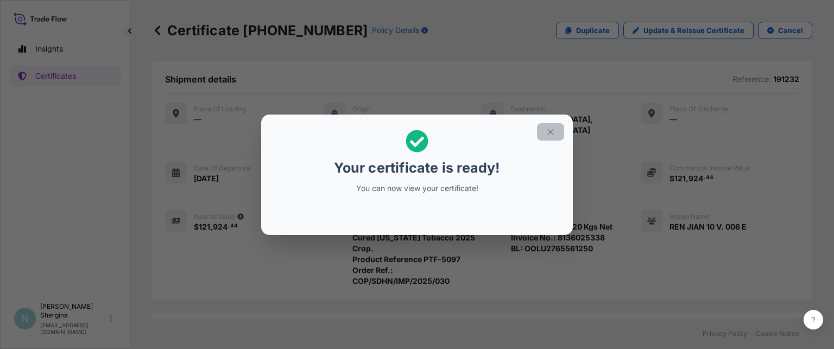
click at [556, 134] on button "button" at bounding box center [550, 131] width 27 height 17
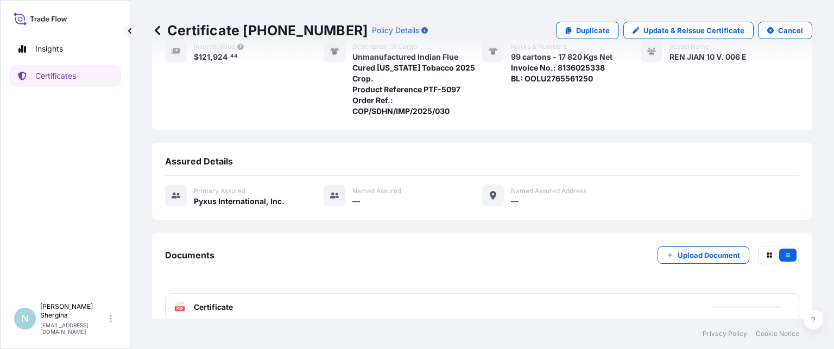
scroll to position [171, 0]
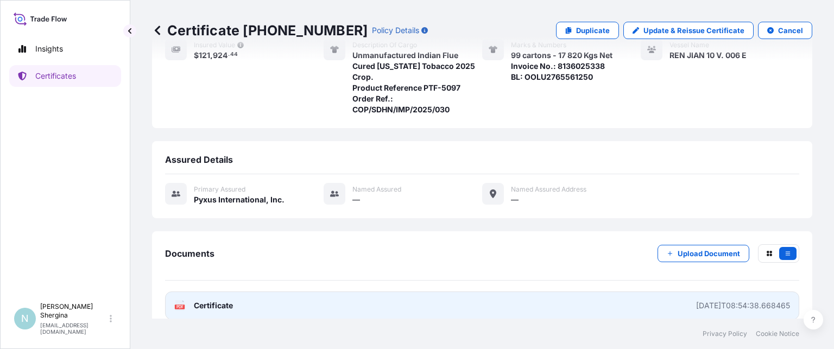
click at [716, 300] on div "[DATE]T08:54:38.668465" at bounding box center [743, 305] width 94 height 11
